Goal: Information Seeking & Learning: Compare options

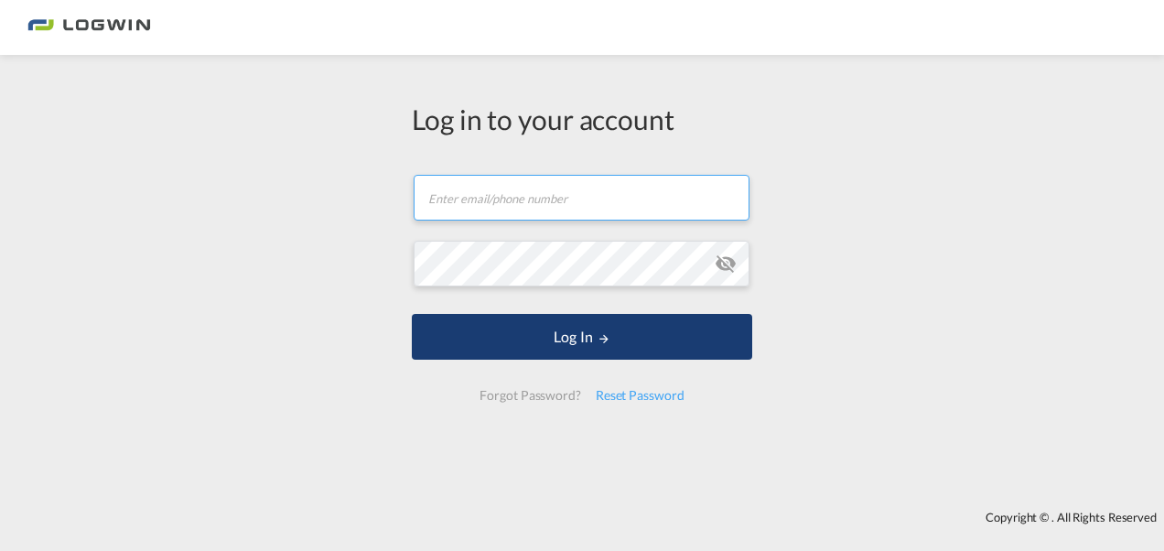
type input "denisse.sanchez@logwin-logistics.com"
click at [593, 331] on button "Log In" at bounding box center [582, 337] width 340 height 46
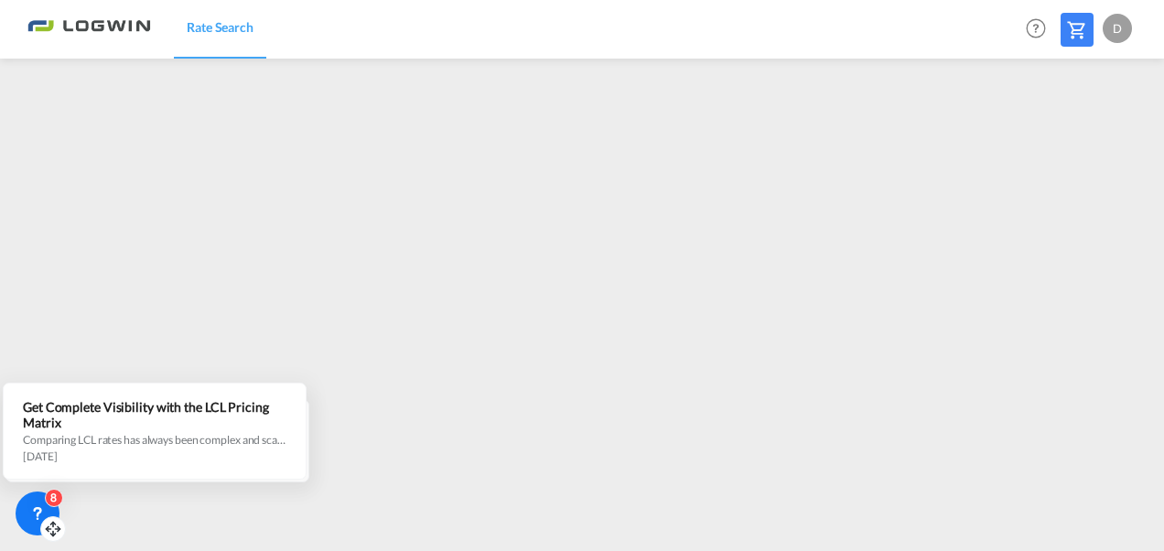
click at [27, 505] on div "8" at bounding box center [38, 513] width 44 height 44
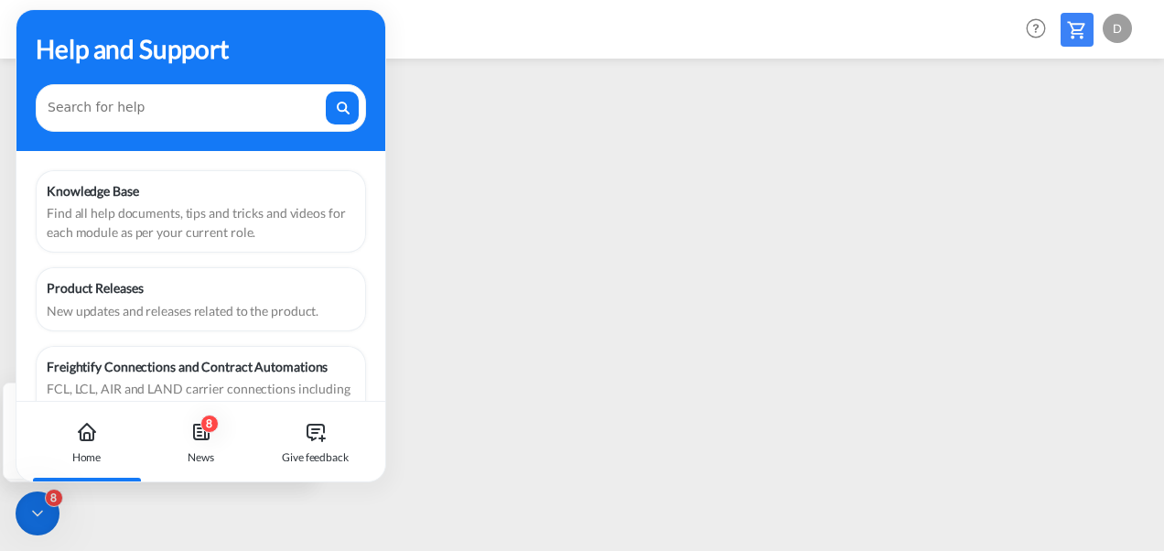
click at [27, 505] on div "8" at bounding box center [38, 513] width 44 height 44
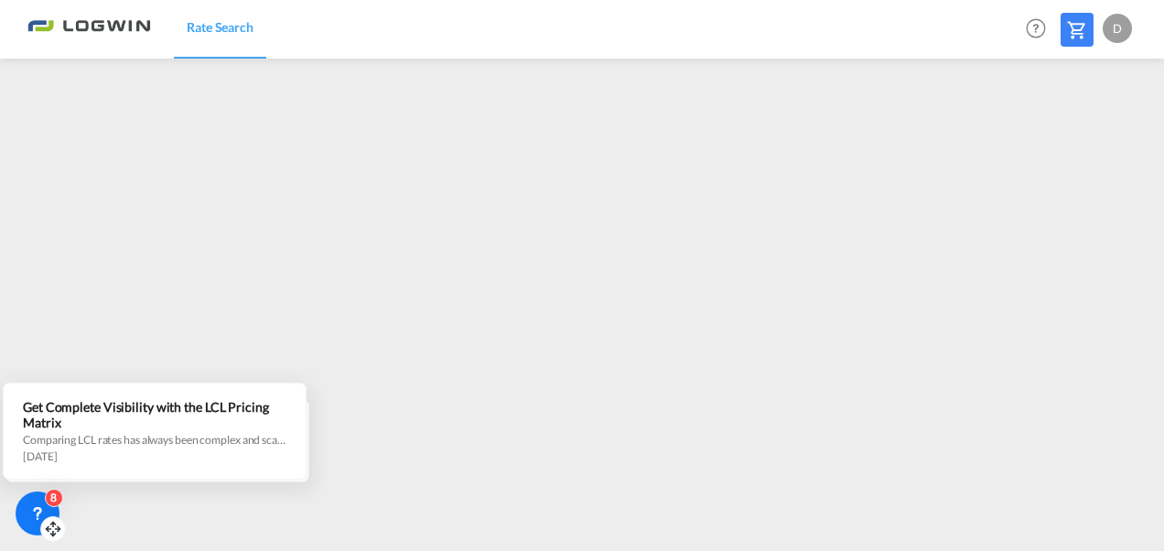
click at [27, 506] on div "8" at bounding box center [38, 513] width 44 height 44
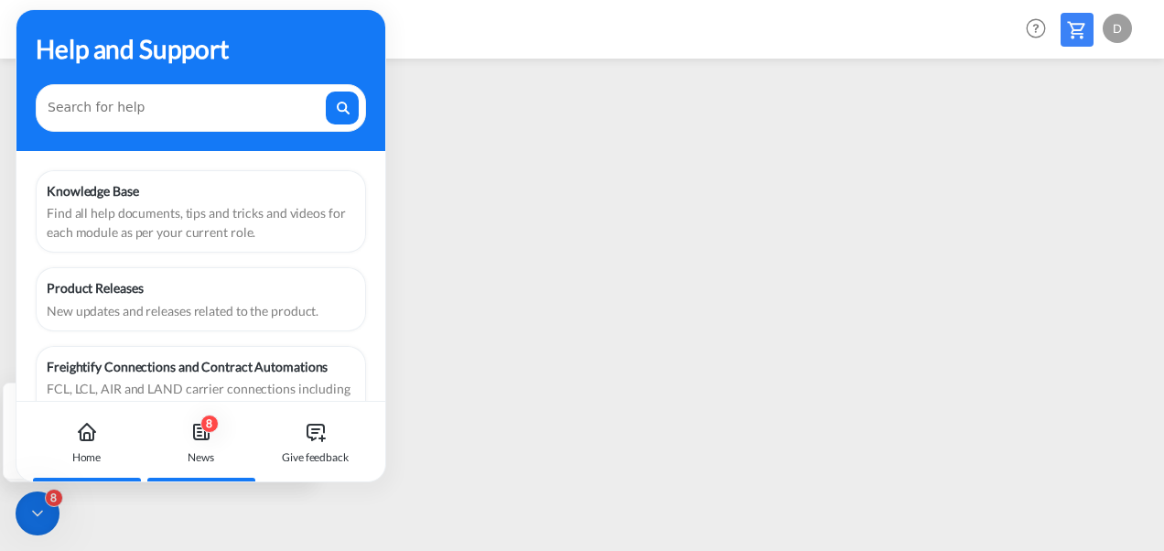
click at [196, 440] on icon at bounding box center [201, 432] width 22 height 22
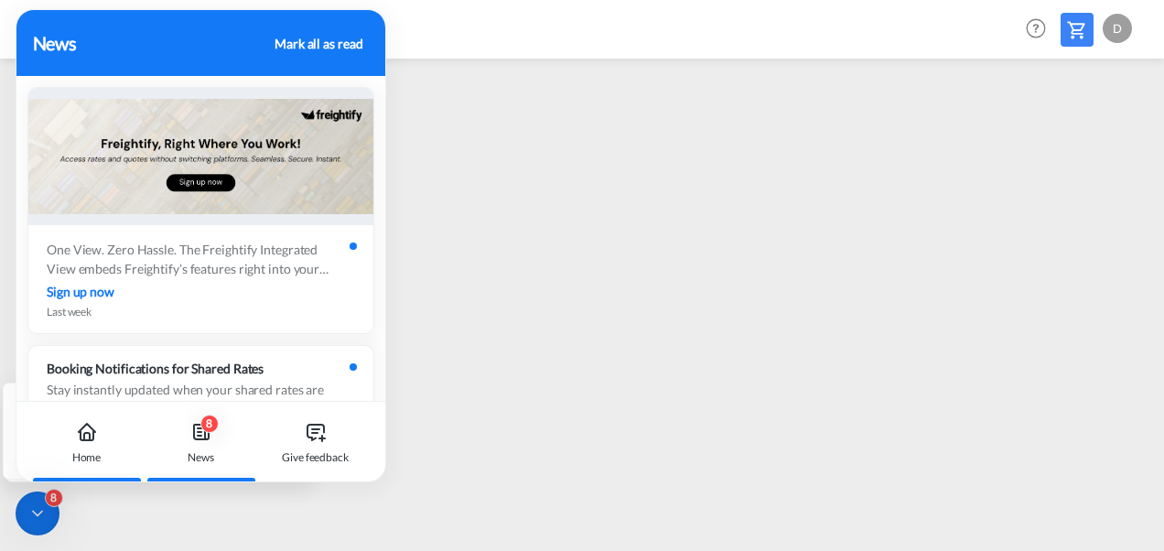
click at [89, 443] on div "Home" at bounding box center [87, 442] width 102 height 81
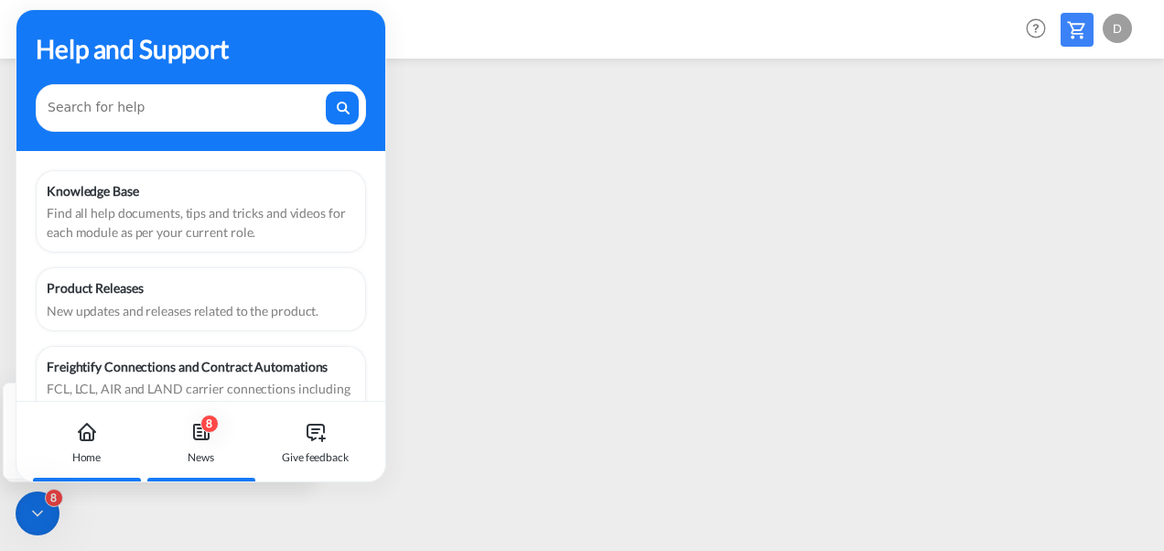
click at [202, 441] on icon at bounding box center [201, 432] width 22 height 22
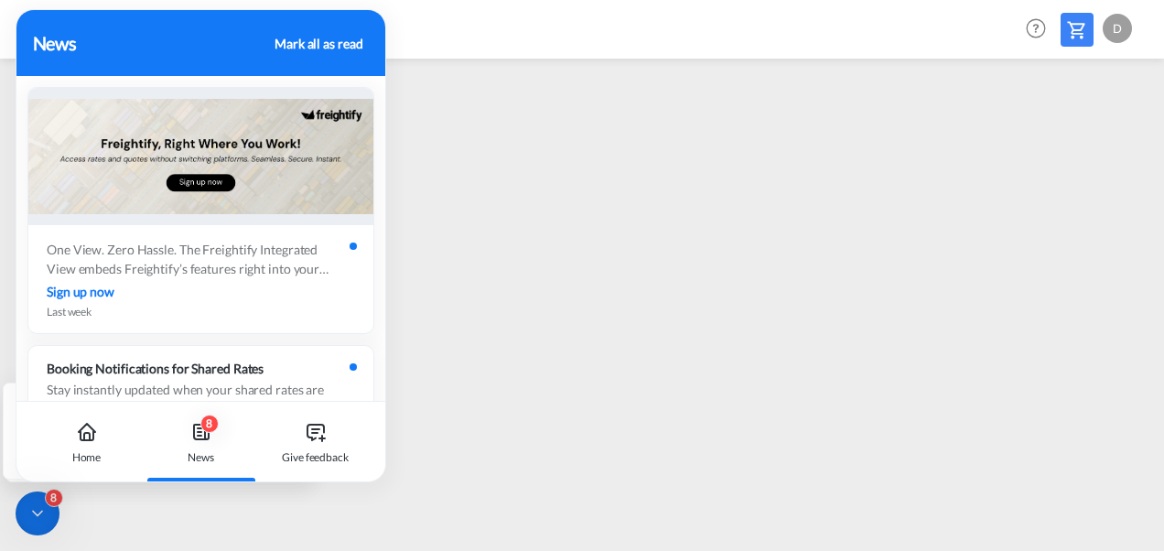
click at [328, 45] on div "Mark all as read" at bounding box center [318, 43] width 88 height 19
click at [84, 440] on icon at bounding box center [87, 436] width 13 height 8
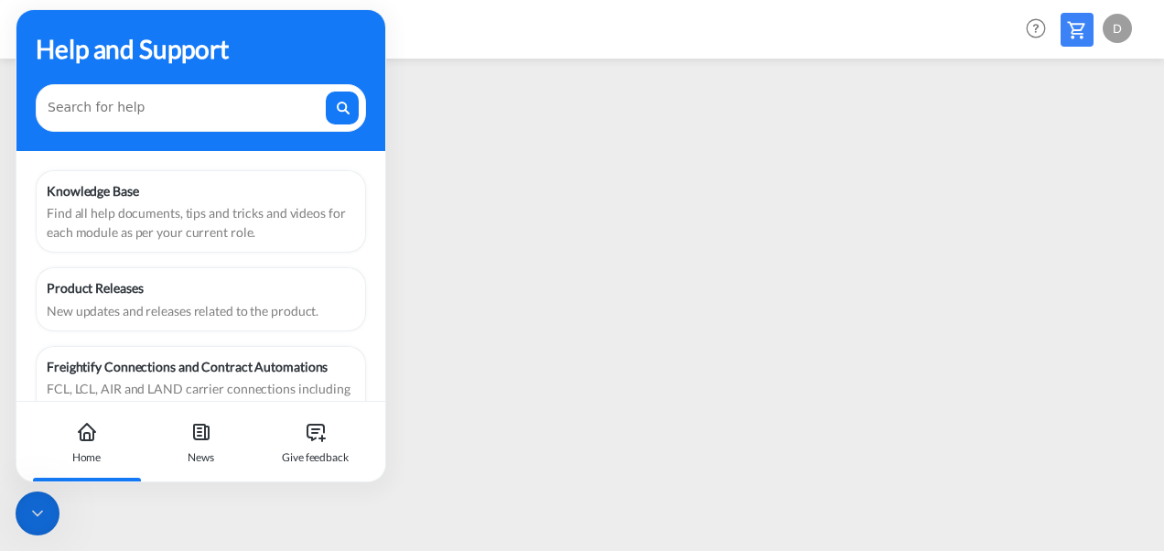
click at [84, 440] on icon at bounding box center [87, 436] width 13 height 8
click at [516, 17] on div "Rate Search Help Resources Product Release D My Profile Logout" at bounding box center [581, 28] width 1109 height 57
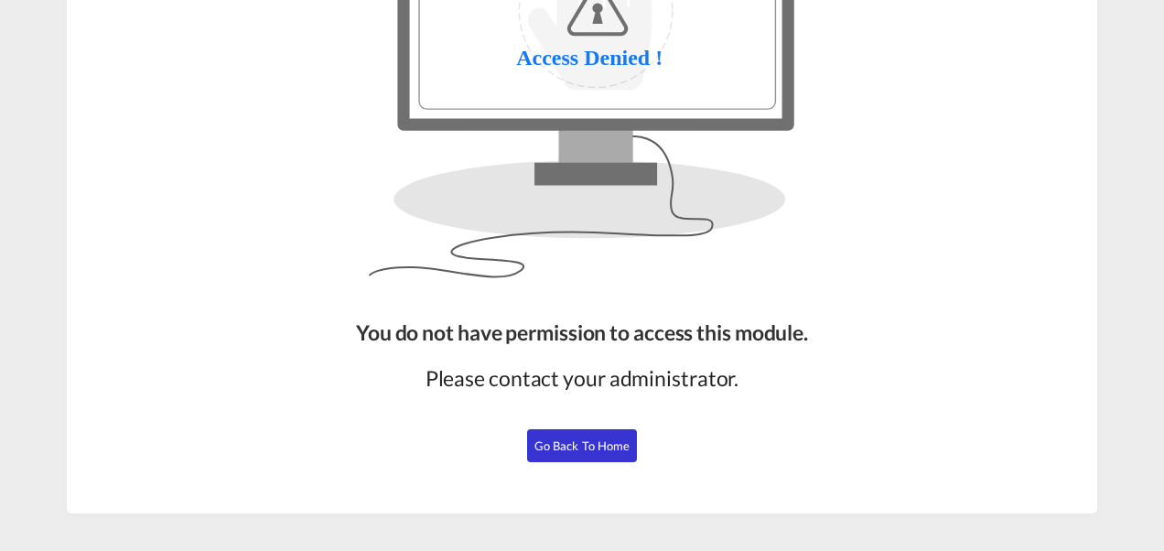
scroll to position [227, 0]
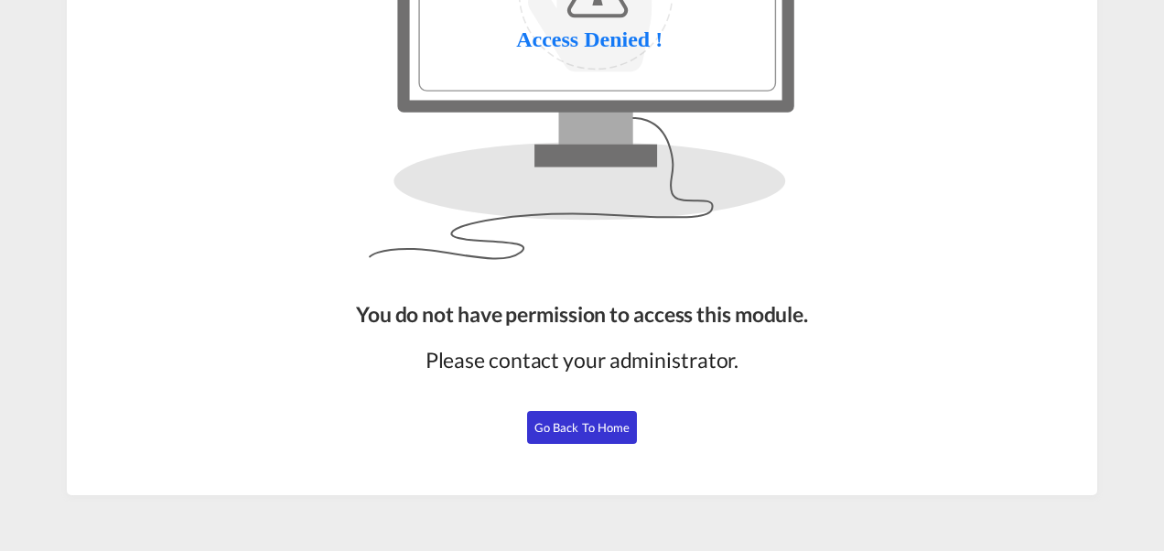
click at [593, 417] on button "Go Back to Home" at bounding box center [582, 427] width 110 height 33
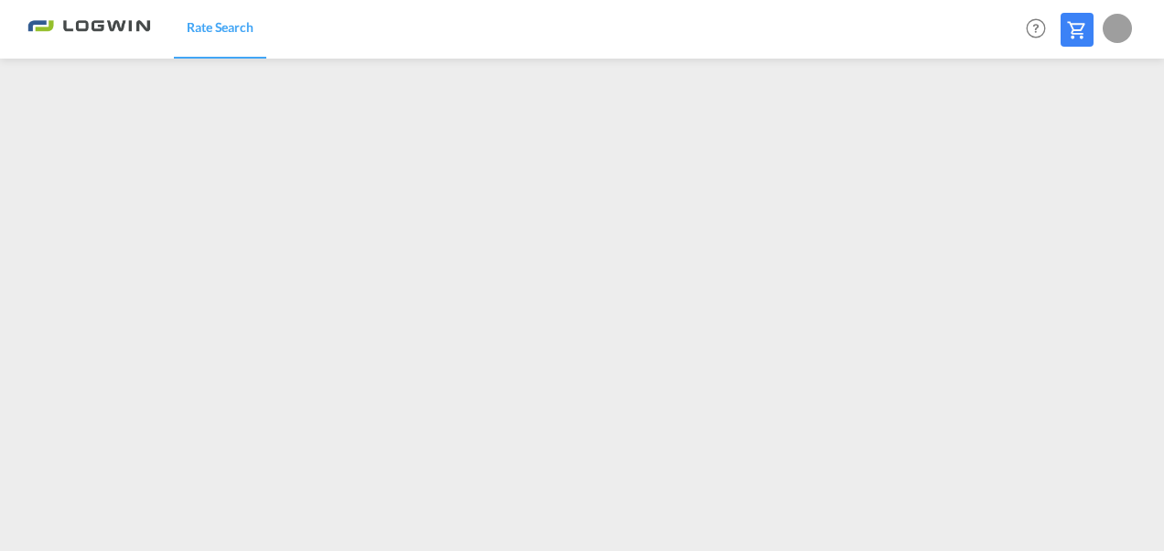
scroll to position [220, 0]
